Goal: Information Seeking & Learning: Learn about a topic

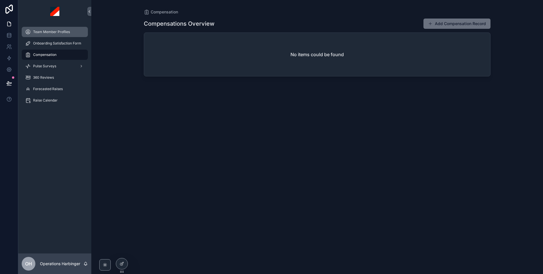
click at [50, 33] on span "Team Member Profiles" at bounding box center [51, 32] width 37 height 5
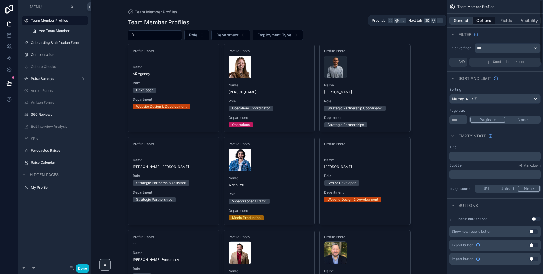
click at [466, 22] on button "General" at bounding box center [460, 21] width 23 height 8
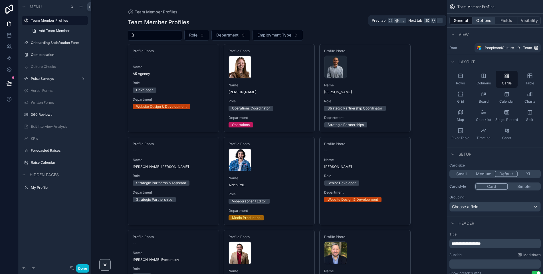
drag, startPoint x: 486, startPoint y: 19, endPoint x: 482, endPoint y: 24, distance: 5.9
click at [486, 19] on button "Options" at bounding box center [483, 21] width 23 height 8
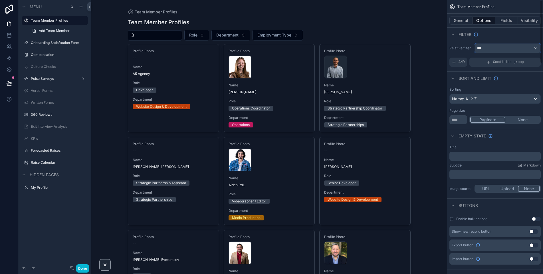
click at [499, 50] on div "***" at bounding box center [508, 48] width 66 height 9
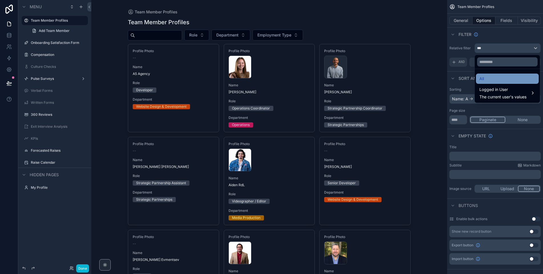
click at [498, 76] on div "All" at bounding box center [507, 78] width 56 height 7
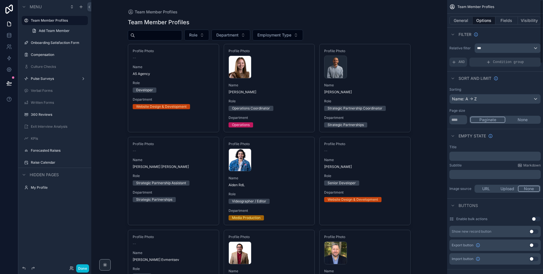
click at [492, 41] on div "Relative filter *** AND Condition group" at bounding box center [495, 55] width 96 height 28
click at [459, 60] on span "AND" at bounding box center [461, 62] width 6 height 5
click at [476, 62] on span "Add a filter" at bounding box center [464, 62] width 25 height 5
click at [527, 58] on icon "scrollable content" at bounding box center [527, 58] width 2 height 2
click at [389, 53] on span "Select a field" at bounding box center [391, 53] width 24 height 5
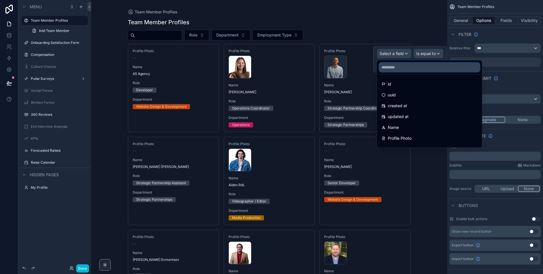
click at [406, 68] on input "text" at bounding box center [429, 67] width 100 height 9
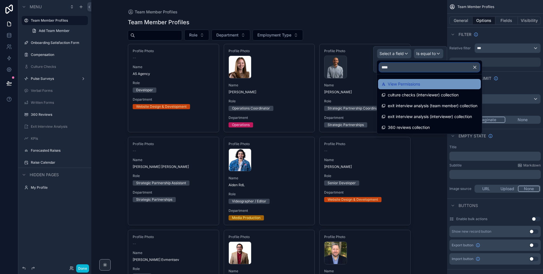
type input "****"
click at [400, 84] on span "View Permissions" at bounding box center [404, 84] width 32 height 7
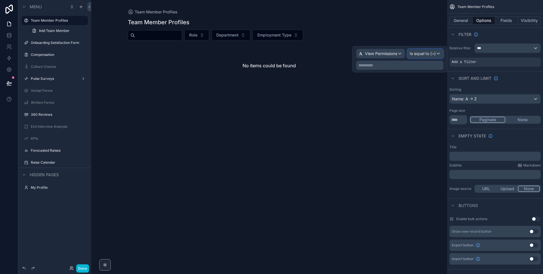
click at [433, 55] on span "Is equal to (=)" at bounding box center [423, 54] width 26 height 6
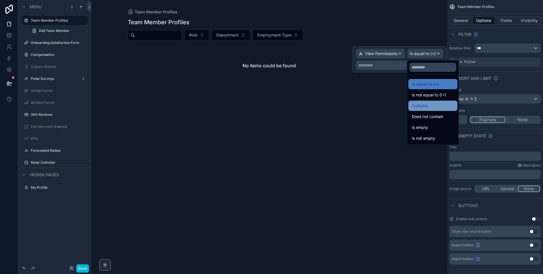
click at [422, 105] on span "Contains" at bounding box center [420, 105] width 16 height 7
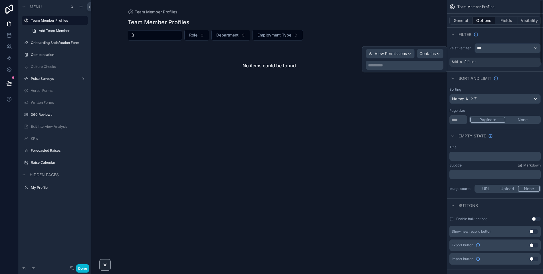
click at [418, 69] on div "**********" at bounding box center [405, 65] width 78 height 9
click at [416, 68] on div "**********" at bounding box center [405, 65] width 78 height 9
click at [410, 68] on p "**********" at bounding box center [405, 65] width 74 height 6
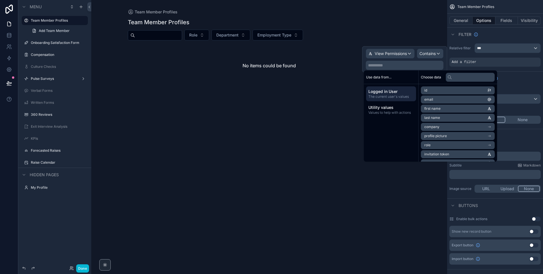
click at [396, 94] on span "The current user's values" at bounding box center [390, 96] width 45 height 5
click at [440, 98] on li "email" at bounding box center [458, 100] width 74 height 8
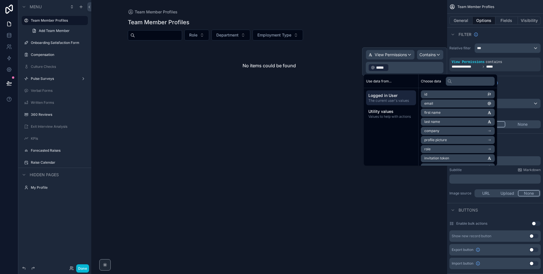
click at [396, 19] on div "scrollable content" at bounding box center [269, 53] width 292 height 106
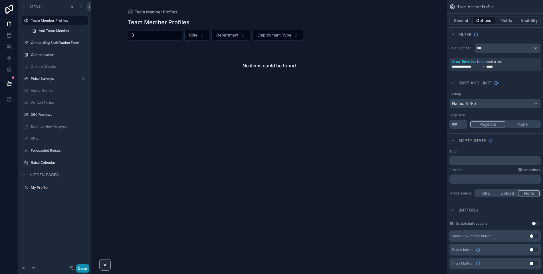
drag, startPoint x: 84, startPoint y: 266, endPoint x: 107, endPoint y: 246, distance: 30.5
click at [87, 264] on button "Done" at bounding box center [82, 268] width 13 height 8
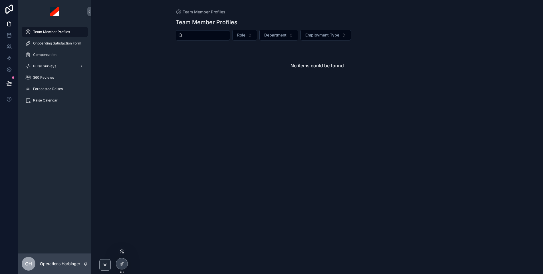
click at [123, 252] on icon at bounding box center [123, 252] width 1 height 1
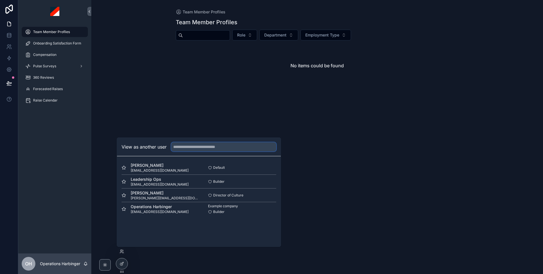
click at [212, 147] on input "text" at bounding box center [223, 146] width 105 height 9
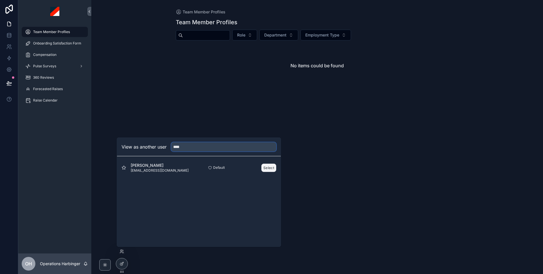
type input "****"
click at [267, 169] on button "Select" at bounding box center [268, 168] width 15 height 8
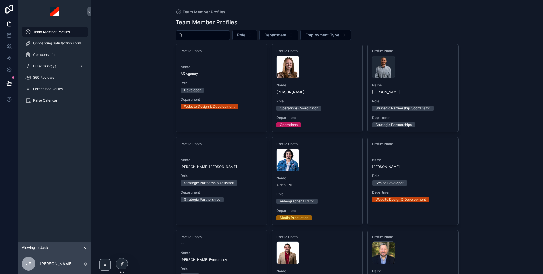
click at [83, 243] on div "Viewing as Jack" at bounding box center [54, 247] width 73 height 11
click at [85, 246] on icon "scrollable content" at bounding box center [85, 248] width 4 height 4
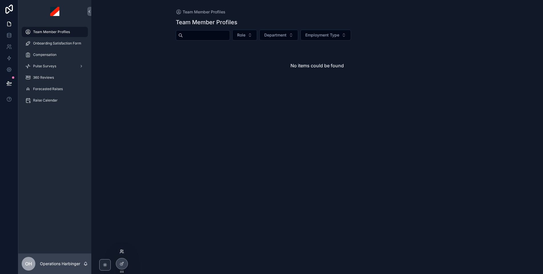
click at [120, 251] on icon at bounding box center [120, 250] width 1 height 1
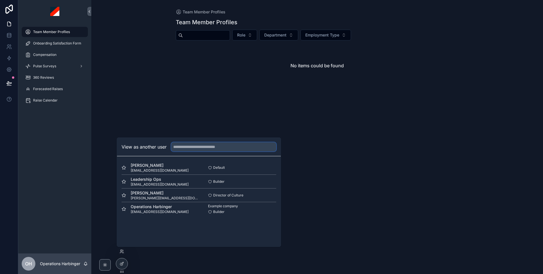
click at [180, 149] on input "text" at bounding box center [223, 146] width 105 height 9
click at [268, 196] on button "Select" at bounding box center [268, 195] width 15 height 8
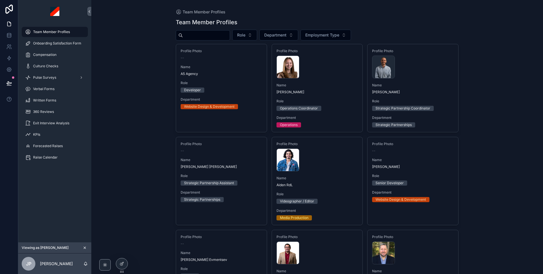
click at [84, 246] on icon "scrollable content" at bounding box center [85, 248] width 4 height 4
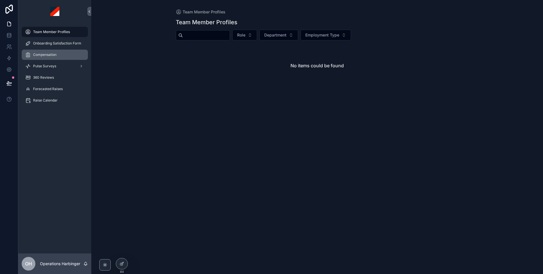
click at [53, 54] on span "Compensation" at bounding box center [44, 54] width 23 height 5
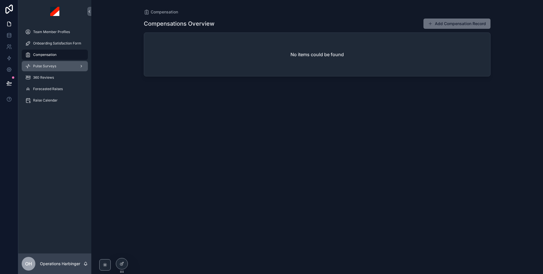
click at [52, 64] on span "Pulse Surveys" at bounding box center [44, 66] width 23 height 5
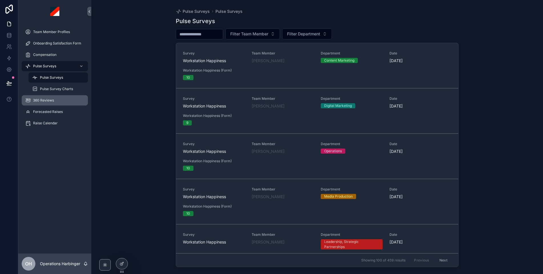
click at [52, 98] on span "360 Reviews" at bounding box center [43, 100] width 21 height 5
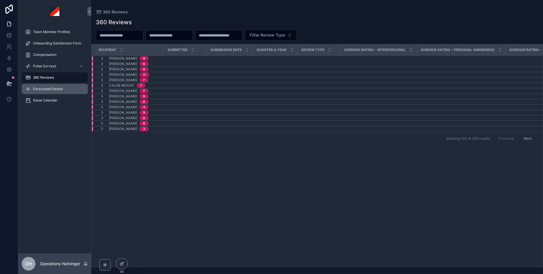
click at [64, 92] on div "Forecasted Raises" at bounding box center [54, 88] width 59 height 9
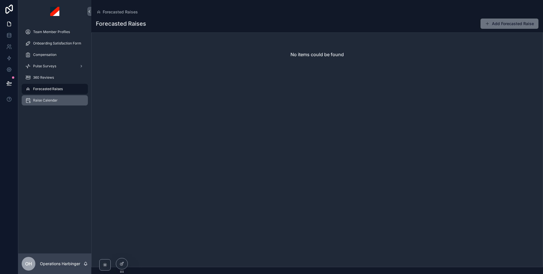
click at [44, 104] on div "Raise Calendar" at bounding box center [54, 100] width 59 height 9
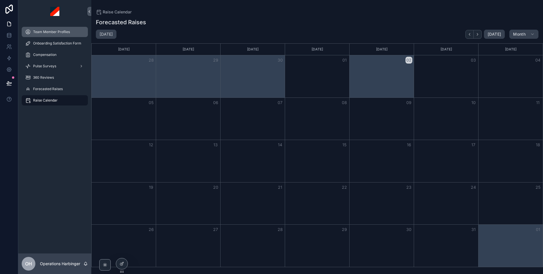
click at [40, 32] on span "Team Member Profiles" at bounding box center [51, 32] width 37 height 5
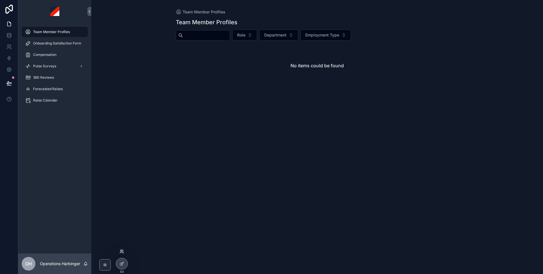
click at [123, 251] on icon at bounding box center [122, 251] width 5 height 5
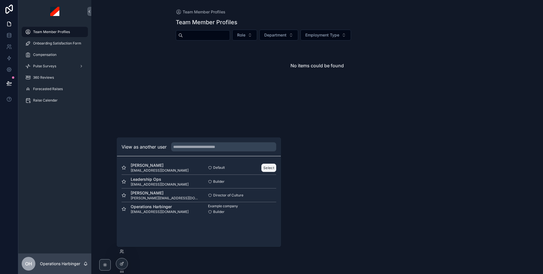
click at [268, 167] on button "Select" at bounding box center [268, 168] width 15 height 8
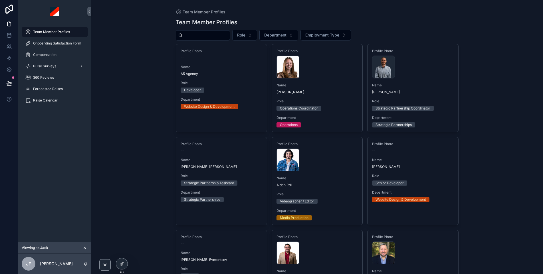
click at [210, 31] on input "scrollable content" at bounding box center [206, 35] width 47 height 8
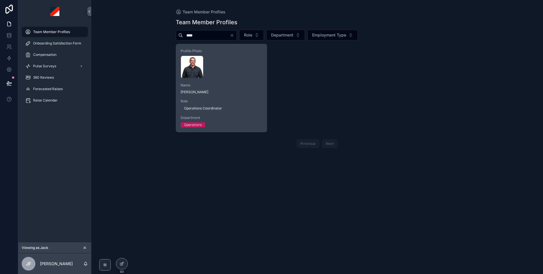
type input "****"
click at [247, 98] on div "Profile Photo [PERSON_NAME] .webp Name [PERSON_NAME] Role Operations Coordinato…" at bounding box center [221, 88] width 91 height 88
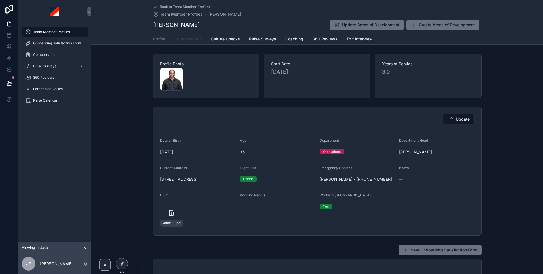
click at [190, 36] on span "Compensation" at bounding box center [187, 39] width 27 height 6
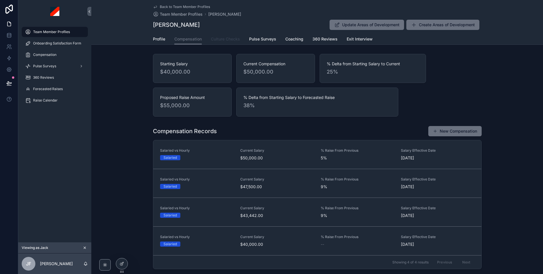
click at [233, 43] on link "Culture Checks" at bounding box center [225, 39] width 29 height 11
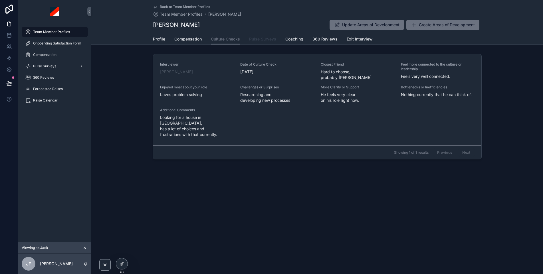
click at [261, 39] on span "Pulse Surveys" at bounding box center [262, 39] width 27 height 6
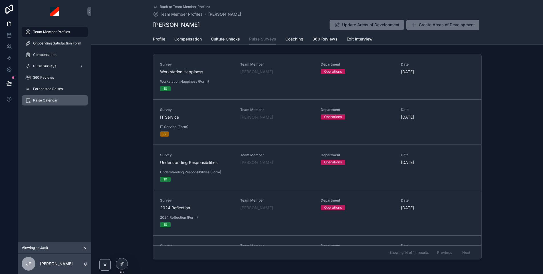
click at [52, 96] on div "Raise Calendar" at bounding box center [54, 100] width 59 height 9
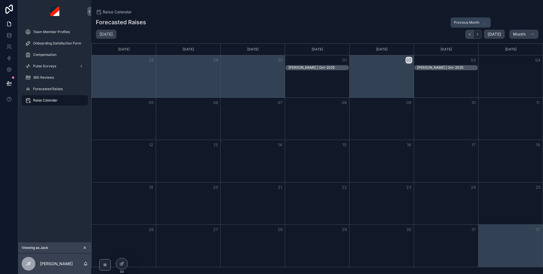
click at [468, 35] on icon "Back" at bounding box center [469, 34] width 4 height 4
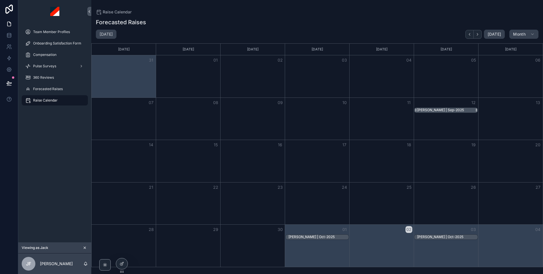
click at [449, 109] on div "[PERSON_NAME] | Sep-2025" at bounding box center [440, 110] width 47 height 5
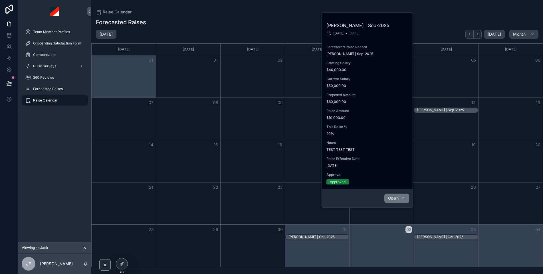
click at [393, 199] on span "Open" at bounding box center [393, 198] width 11 height 5
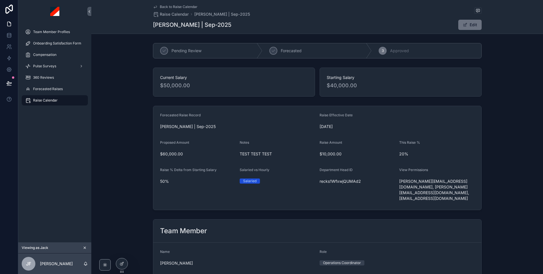
click at [345, 28] on div "[PERSON_NAME] | Sep-2025 Edit" at bounding box center [317, 24] width 329 height 11
click at [46, 84] on link "Forecasted Raises" at bounding box center [55, 89] width 66 height 10
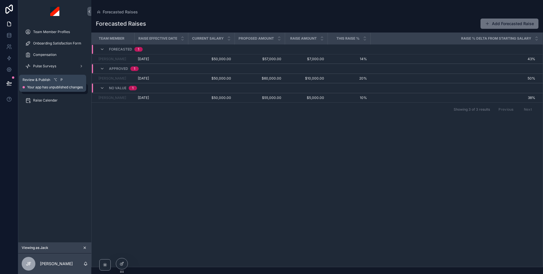
click at [10, 79] on button at bounding box center [9, 83] width 13 height 16
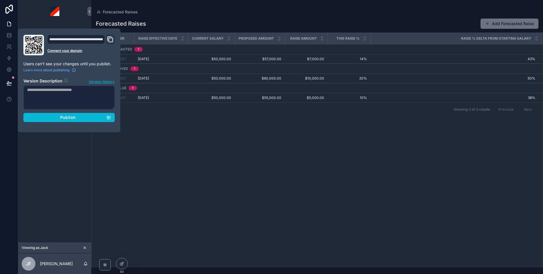
click at [199, 17] on div "Forecasted Raises Add Forecasted Raise Team Member Raise Effective Date Current…" at bounding box center [317, 141] width 452 height 252
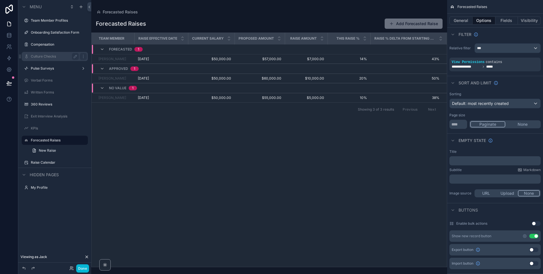
click at [54, 60] on div "Culture Checks" at bounding box center [55, 56] width 64 height 9
click at [50, 57] on label "Culture Checks" at bounding box center [54, 56] width 46 height 5
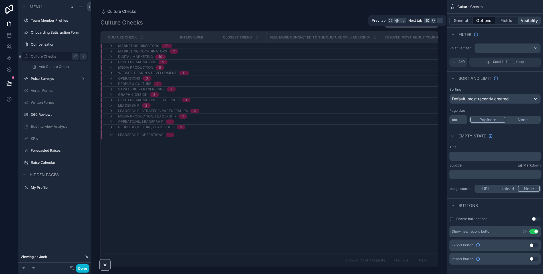
click at [523, 19] on button "Visibility" at bounding box center [529, 21] width 23 height 8
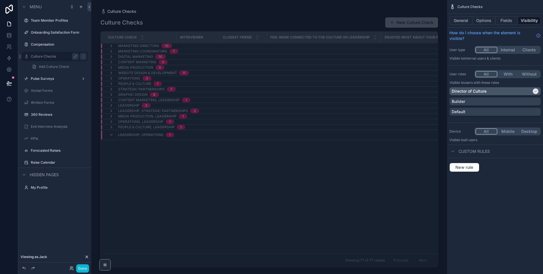
click at [491, 90] on div "Director of Culture" at bounding box center [492, 91] width 80 height 6
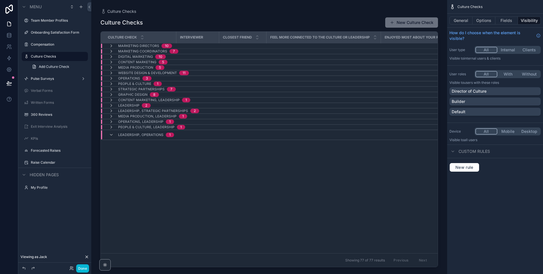
click at [505, 74] on button "With" at bounding box center [507, 74] width 21 height 6
click at [486, 73] on button "All" at bounding box center [485, 74] width 21 height 6
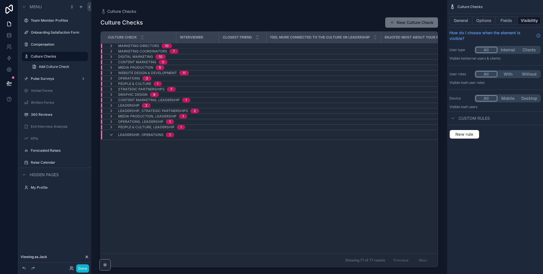
click at [532, 73] on button "Without" at bounding box center [528, 74] width 21 height 6
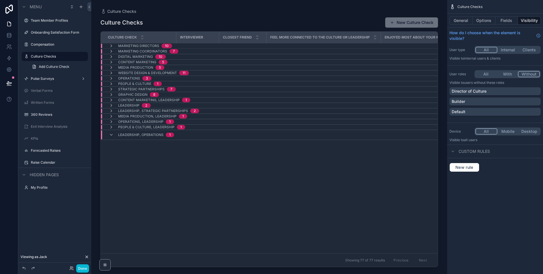
click at [511, 74] on button "With" at bounding box center [507, 74] width 21 height 6
click at [484, 74] on button "All" at bounding box center [485, 74] width 21 height 6
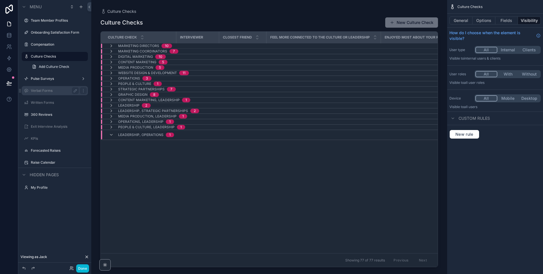
click at [51, 89] on label "Verbal Forms" at bounding box center [54, 90] width 46 height 5
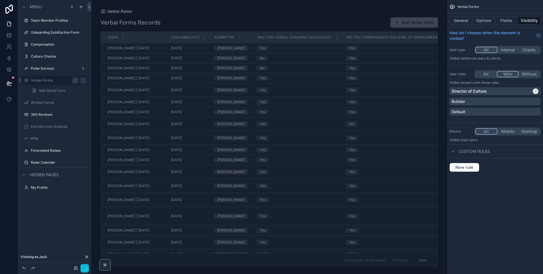
click at [504, 76] on button "With" at bounding box center [508, 74] width 22 height 6
click at [533, 73] on button "Without" at bounding box center [528, 74] width 21 height 6
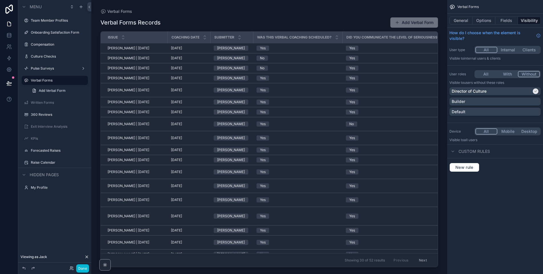
click at [487, 74] on button "All" at bounding box center [485, 74] width 21 height 6
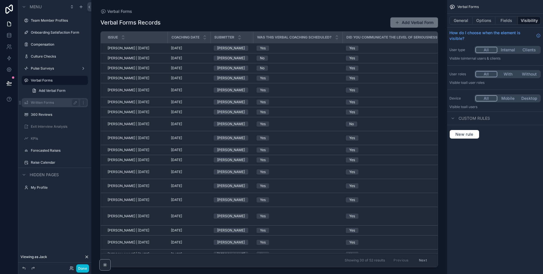
click at [51, 105] on div "Written Forms" at bounding box center [55, 102] width 48 height 7
click at [54, 102] on label "Written Forms" at bounding box center [54, 102] width 46 height 5
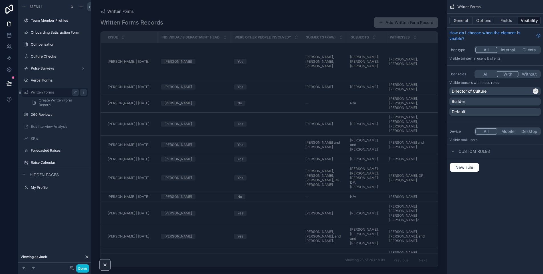
click at [508, 74] on button "With" at bounding box center [508, 74] width 22 height 6
click at [533, 74] on button "Without" at bounding box center [528, 74] width 21 height 6
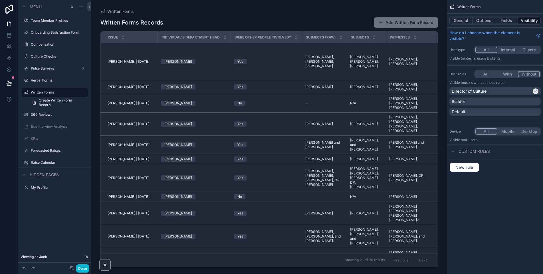
click at [486, 75] on button "All" at bounding box center [485, 74] width 21 height 6
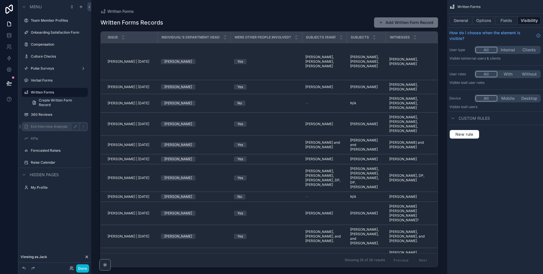
click at [46, 129] on div "Exit Interview Analysis" at bounding box center [55, 126] width 48 height 7
click at [507, 75] on button "With" at bounding box center [507, 74] width 21 height 6
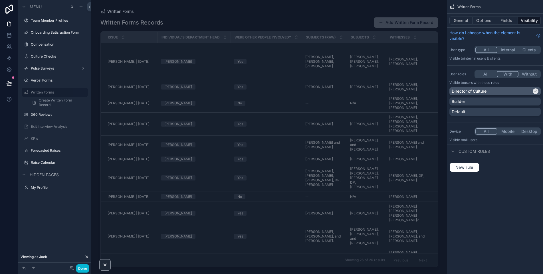
click at [496, 92] on div "Director of Culture" at bounding box center [492, 91] width 80 height 6
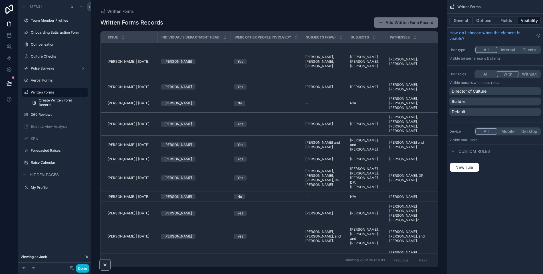
click at [486, 75] on button "All" at bounding box center [485, 74] width 21 height 6
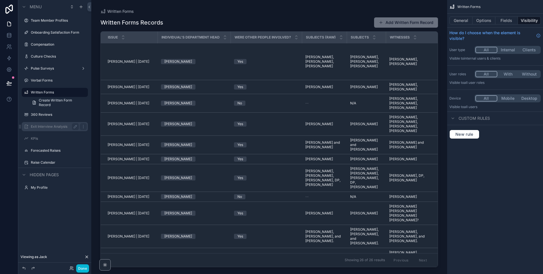
click at [57, 127] on label "Exit Interview Analysis" at bounding box center [54, 126] width 46 height 5
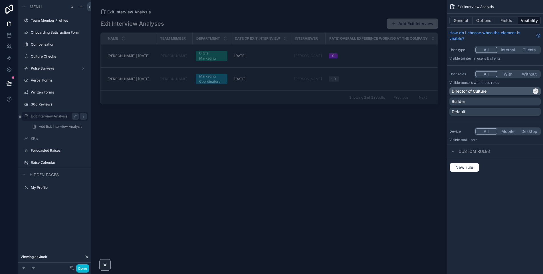
click at [518, 88] on div "Director of Culture" at bounding box center [492, 91] width 80 height 6
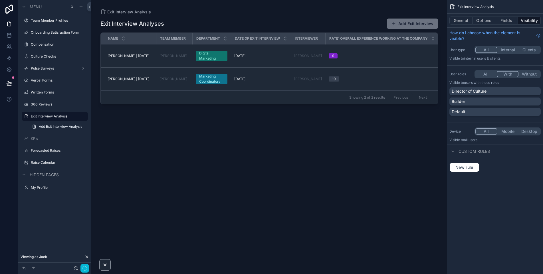
click at [508, 74] on button "With" at bounding box center [508, 74] width 22 height 6
click at [477, 73] on button "All" at bounding box center [485, 74] width 21 height 6
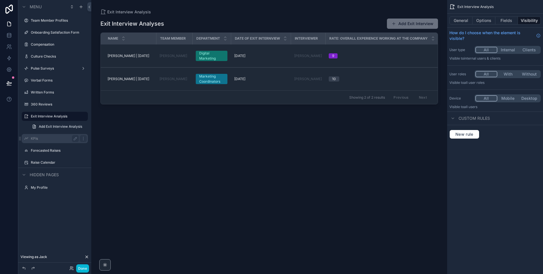
click at [46, 137] on label "KPIs" at bounding box center [54, 138] width 46 height 5
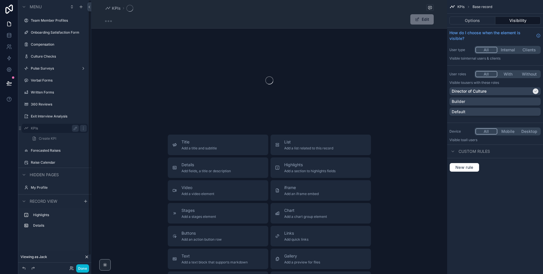
click at [509, 72] on button "With" at bounding box center [507, 74] width 21 height 6
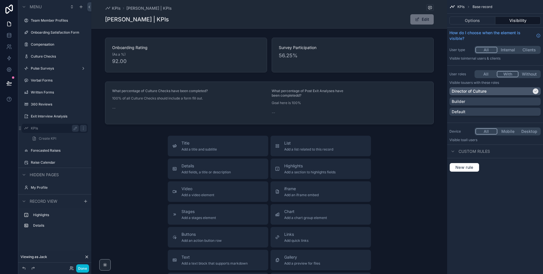
click at [500, 90] on div "Director of Culture" at bounding box center [492, 91] width 80 height 6
click at [487, 74] on button "All" at bounding box center [485, 74] width 21 height 6
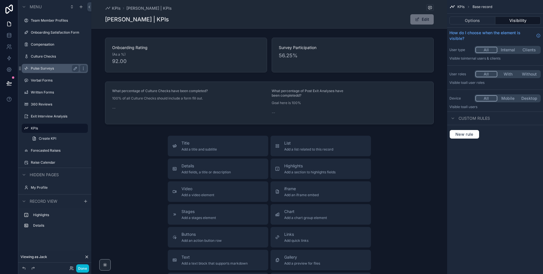
click at [51, 70] on label "Pulse Surveys" at bounding box center [54, 68] width 46 height 5
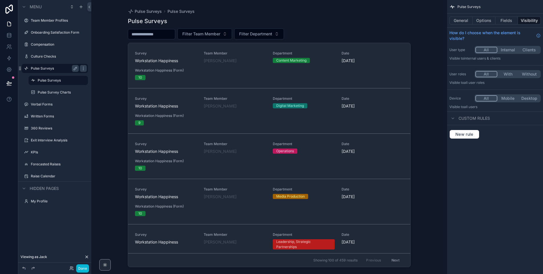
click at [511, 74] on button "With" at bounding box center [507, 74] width 21 height 6
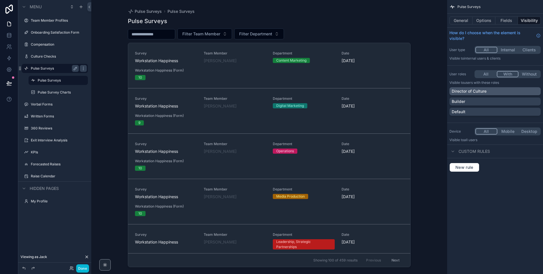
click at [486, 91] on p "Director of Culture" at bounding box center [469, 91] width 35 height 6
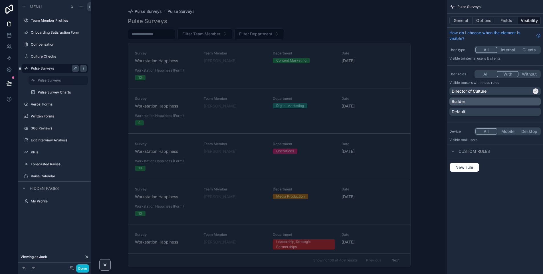
click at [483, 100] on div "Builder" at bounding box center [495, 102] width 87 height 6
click at [83, 268] on button "Done" at bounding box center [82, 268] width 13 height 8
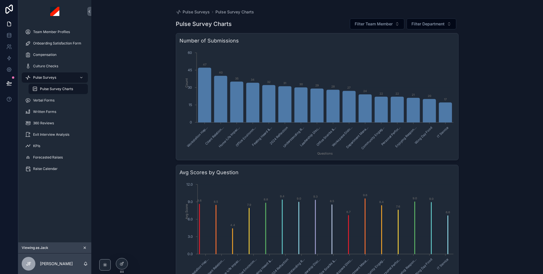
click at [133, 81] on div "Pulse Surveys Pulse Survey Charts Pulse Survey Charts Filter Team Member Filter…" at bounding box center [317, 137] width 452 height 274
click at [60, 78] on div "Pulse Surveys" at bounding box center [54, 77] width 59 height 9
click at [50, 36] on div "Team Member Profiles" at bounding box center [54, 31] width 59 height 9
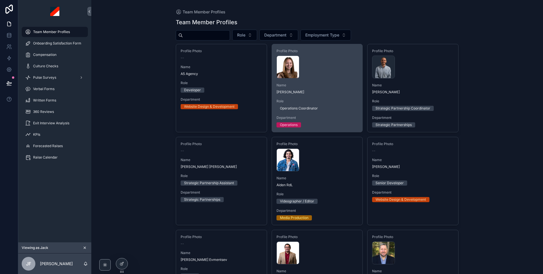
click at [330, 79] on div "Profile Photo [PERSON_NAME]-bg-(1) .png Name [PERSON_NAME] Role Operations Coor…" at bounding box center [317, 88] width 91 height 88
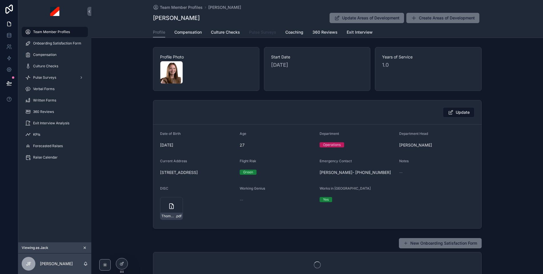
drag, startPoint x: 265, startPoint y: 35, endPoint x: 245, endPoint y: 111, distance: 78.6
click at [265, 35] on span "Pulse Surveys" at bounding box center [262, 32] width 27 height 6
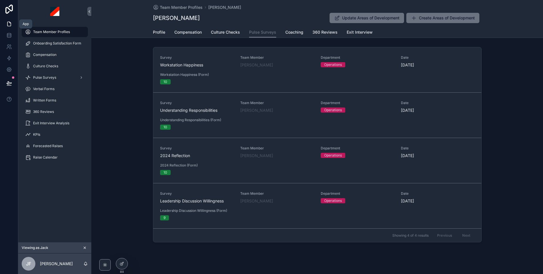
click at [11, 27] on link at bounding box center [9, 23] width 18 height 11
click at [83, 248] on icon "scrollable content" at bounding box center [85, 248] width 4 height 4
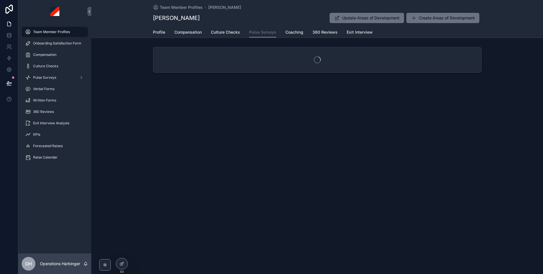
click at [58, 35] on div "Team Member Profiles" at bounding box center [54, 31] width 59 height 9
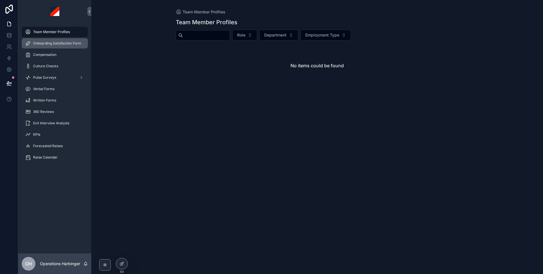
click at [67, 45] on span "Onboarding Satisfaction Form" at bounding box center [57, 43] width 48 height 5
